Goal: Find specific fact: Find specific fact

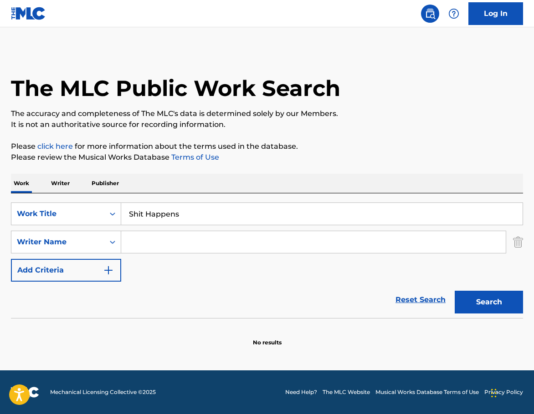
click at [179, 242] on input "Search Form" at bounding box center [313, 242] width 384 height 22
paste input "[PERSON_NAME]"
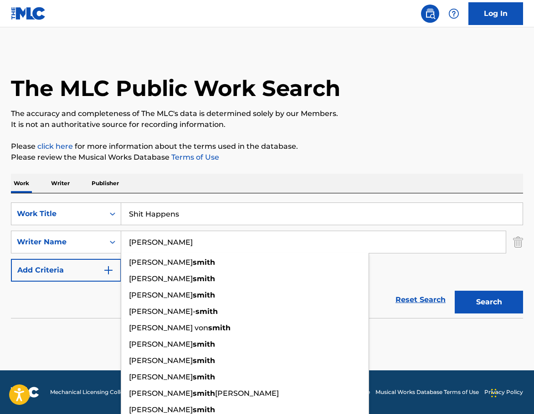
type input "[PERSON_NAME]"
click at [468, 306] on button "Search" at bounding box center [488, 302] width 68 height 23
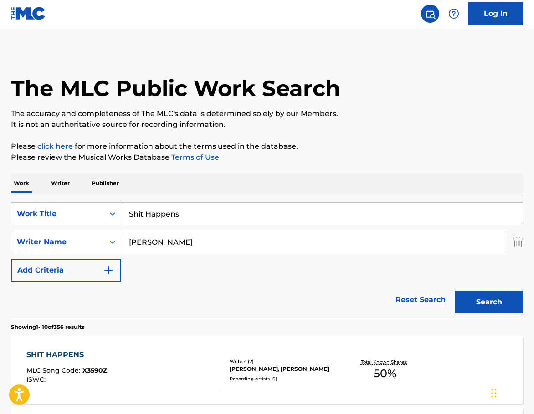
scroll to position [137, 0]
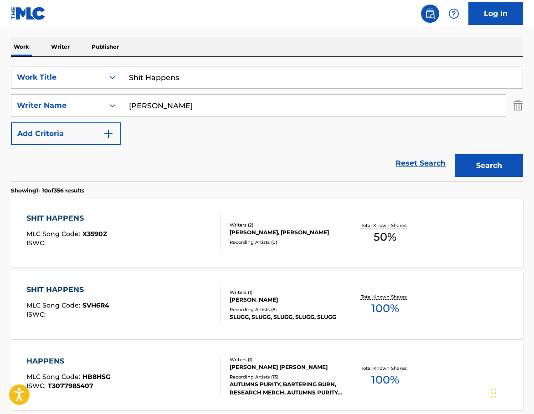
click at [281, 234] on div "[PERSON_NAME], [PERSON_NAME]" at bounding box center [285, 233] width 113 height 8
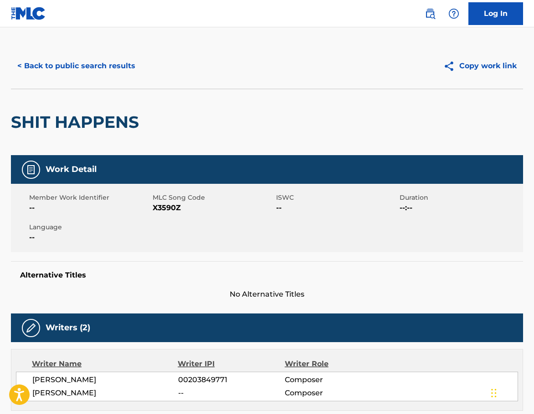
scroll to position [91, 0]
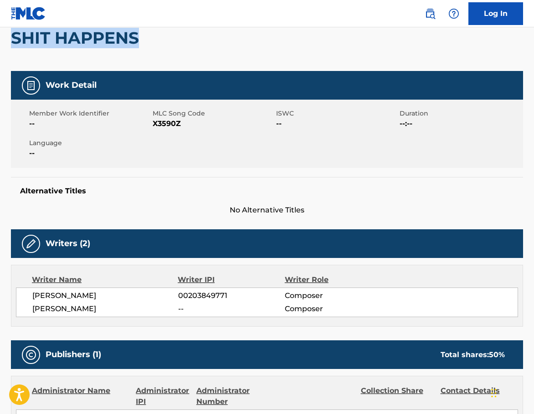
drag, startPoint x: 12, startPoint y: 44, endPoint x: 137, endPoint y: 48, distance: 124.4
click at [138, 44] on div "< Back to public search results Copy work link SHIT HAPPENS Work Detail Member …" at bounding box center [267, 296] width 534 height 674
copy h2 "SHIT HAPPENS"
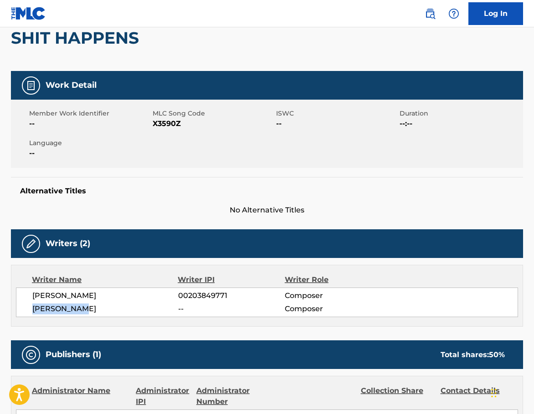
drag, startPoint x: 32, startPoint y: 307, endPoint x: 86, endPoint y: 307, distance: 53.7
click at [83, 308] on div "[PERSON_NAME] 00203849771 Composer [PERSON_NAME] -- Composer" at bounding box center [267, 303] width 502 height 30
copy span "[PERSON_NAME]"
drag, startPoint x: 31, startPoint y: 295, endPoint x: 77, endPoint y: 305, distance: 46.7
click at [76, 306] on div "[PERSON_NAME] 00203849771 Composer [PERSON_NAME] -- Composer" at bounding box center [267, 303] width 502 height 30
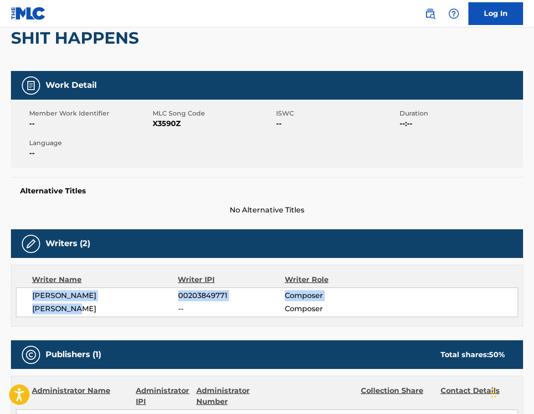
click at [116, 288] on div "[PERSON_NAME] 00203849771 Composer [PERSON_NAME] -- Composer" at bounding box center [267, 303] width 502 height 30
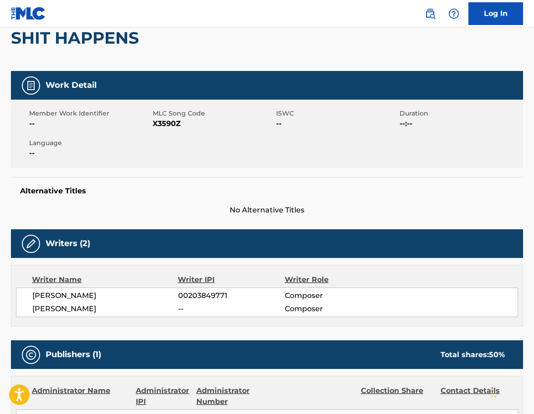
click at [95, 295] on span "[PERSON_NAME]" at bounding box center [105, 295] width 146 height 11
drag, startPoint x: 30, startPoint y: 295, endPoint x: 120, endPoint y: 297, distance: 90.2
click at [120, 297] on div "[PERSON_NAME] 00203849771 Composer [PERSON_NAME] -- Composer" at bounding box center [267, 303] width 502 height 30
copy span "[PERSON_NAME]"
drag, startPoint x: 36, startPoint y: 305, endPoint x: 36, endPoint y: 310, distance: 5.9
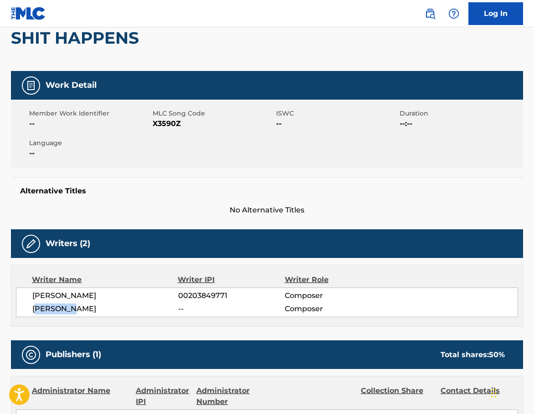
click at [67, 309] on span "[PERSON_NAME]" at bounding box center [105, 309] width 146 height 11
drag, startPoint x: 20, startPoint y: 308, endPoint x: 31, endPoint y: 306, distance: 11.5
click at [27, 307] on div "[PERSON_NAME] 00203849771 Composer [PERSON_NAME] -- Composer" at bounding box center [267, 303] width 502 height 30
drag, startPoint x: 31, startPoint y: 306, endPoint x: 136, endPoint y: 224, distance: 133.0
click at [81, 312] on div "[PERSON_NAME] 00203849771 Composer [PERSON_NAME] -- Composer" at bounding box center [267, 303] width 502 height 30
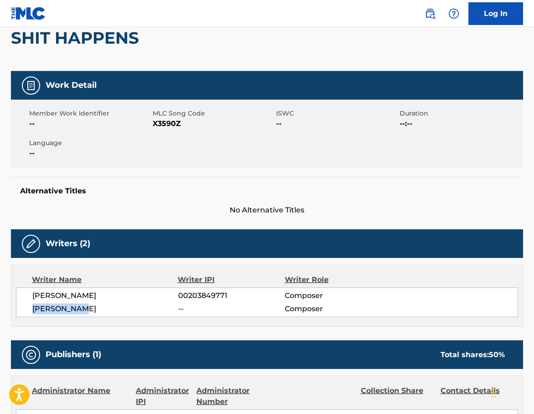
copy span "[PERSON_NAME]"
click at [261, 293] on span "00203849771" at bounding box center [231, 295] width 107 height 11
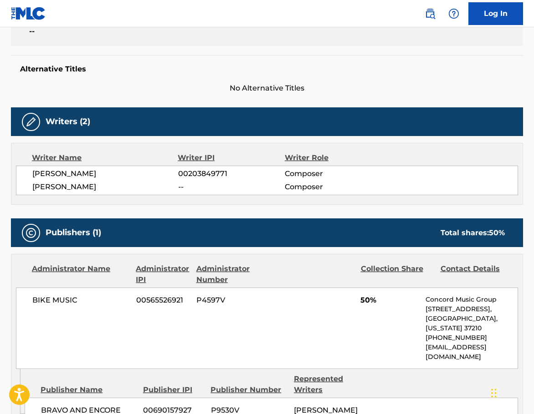
scroll to position [120, 0]
